Goal: Complete application form

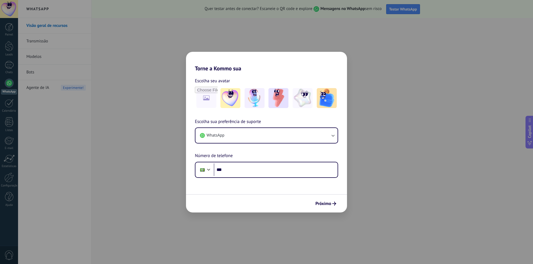
click at [123, 73] on div "Torne a Kommo sua Escolha seu avatar Escolha sua preferência de suporte WhatsAp…" at bounding box center [266, 132] width 533 height 264
click at [329, 204] on span "Próximo" at bounding box center [323, 204] width 16 height 4
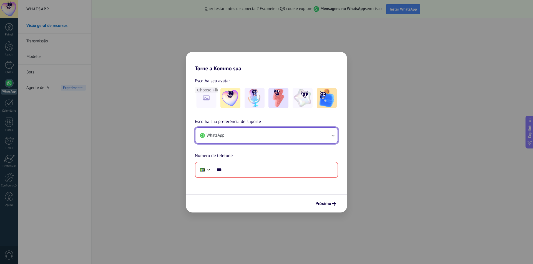
click at [328, 130] on button "WhatsApp" at bounding box center [266, 135] width 142 height 15
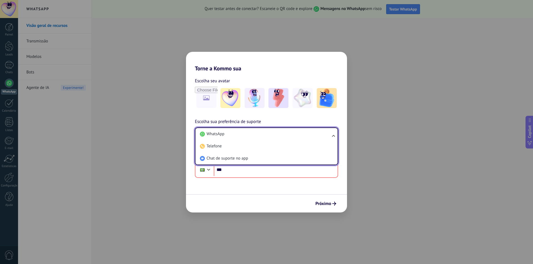
click at [328, 130] on li "WhatsApp" at bounding box center [265, 134] width 135 height 12
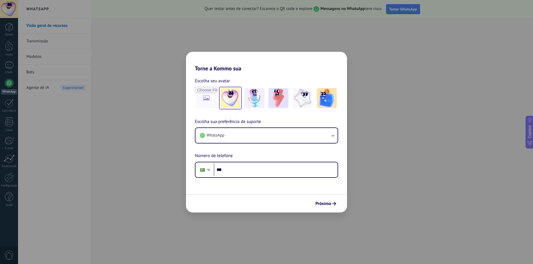
click at [239, 98] on img at bounding box center [230, 98] width 20 height 20
click at [172, 17] on div "Torne a Kommo sua Escolha seu avatar Redefinir Escolha sua preferência de supor…" at bounding box center [266, 132] width 533 height 264
click at [258, 91] on img at bounding box center [254, 98] width 20 height 20
click at [277, 95] on img at bounding box center [278, 98] width 20 height 20
click at [228, 96] on img at bounding box center [230, 98] width 20 height 20
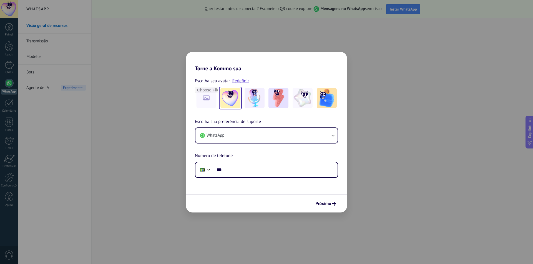
click at [374, 32] on div "Torne a Kommo sua Escolha seu avatar Redefinir Escolha sua preferência de supor…" at bounding box center [266, 132] width 533 height 264
click at [266, 170] on input "***" at bounding box center [276, 170] width 124 height 13
click at [128, 49] on div "Torne a Kommo sua Escolha seu avatar Redefinir Escolha sua preferência de supor…" at bounding box center [266, 132] width 533 height 264
click at [244, 139] on button "WhatsApp" at bounding box center [266, 135] width 142 height 15
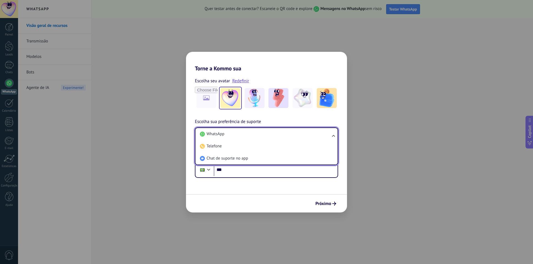
click at [76, 79] on div "Torne a Kommo sua Escolha seu avatar Redefinir Escolha sua preferência de supor…" at bounding box center [266, 132] width 533 height 264
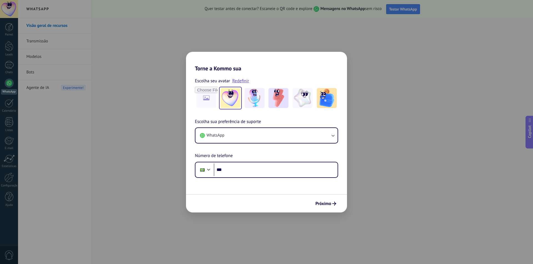
click at [181, 111] on div "Torne a Kommo sua Escolha seu avatar Redefinir Escolha sua preferência de supor…" at bounding box center [266, 132] width 533 height 264
click at [337, 203] on button "Próximo" at bounding box center [326, 203] width 26 height 9
click at [335, 203] on icon "submit" at bounding box center [334, 204] width 4 height 4
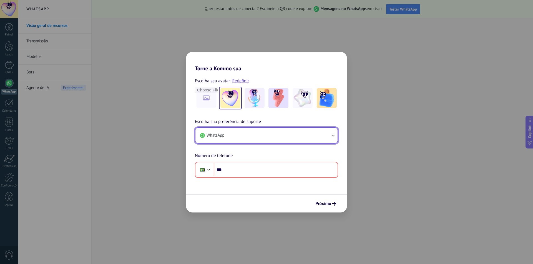
click at [321, 128] on button "WhatsApp" at bounding box center [266, 135] width 142 height 15
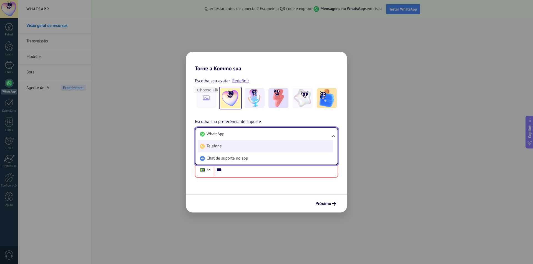
click at [299, 147] on li "Telefone" at bounding box center [265, 146] width 135 height 12
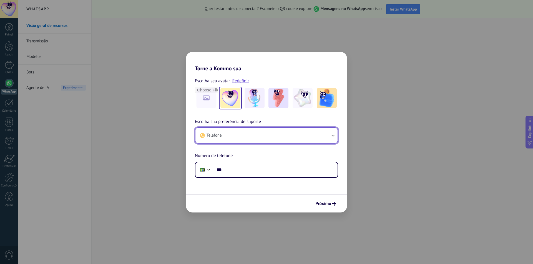
click at [315, 135] on button "Telefone" at bounding box center [266, 135] width 142 height 15
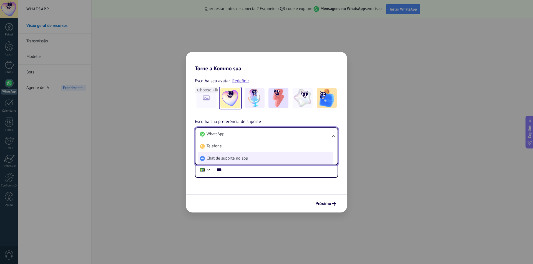
click at [294, 157] on li "Chat de suporte no app" at bounding box center [265, 159] width 135 height 12
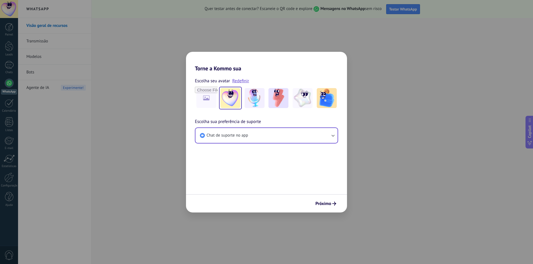
click at [144, 133] on div "Torne a Kommo sua Escolha seu avatar Redefinir Escolha sua preferência de supor…" at bounding box center [266, 132] width 533 height 264
